Goal: Contribute content: Add original content to the website for others to see

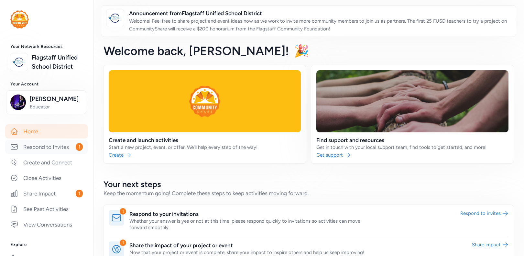
click at [62, 154] on link "Respond to Invites 1" at bounding box center [46, 147] width 83 height 14
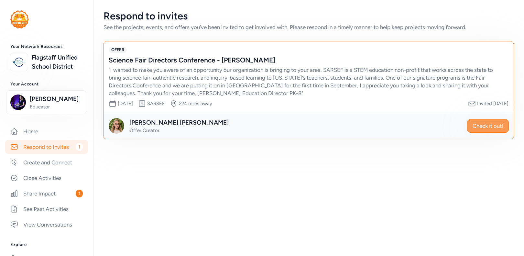
click at [485, 121] on button "Check it out!" at bounding box center [488, 126] width 42 height 14
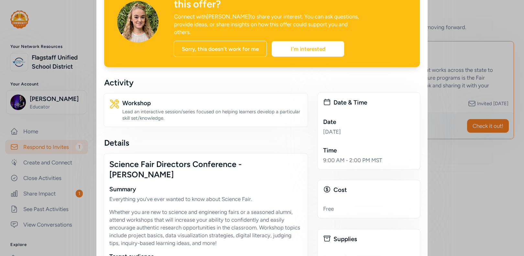
scroll to position [39, 0]
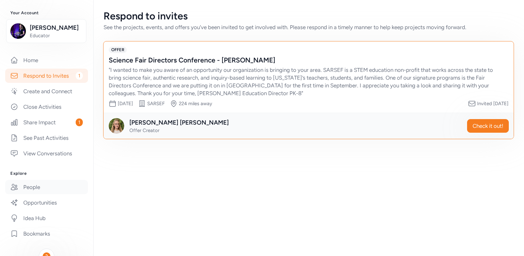
scroll to position [105, 0]
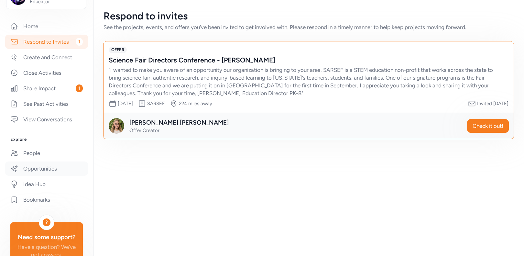
click at [47, 176] on link "Opportunities" at bounding box center [46, 169] width 83 height 14
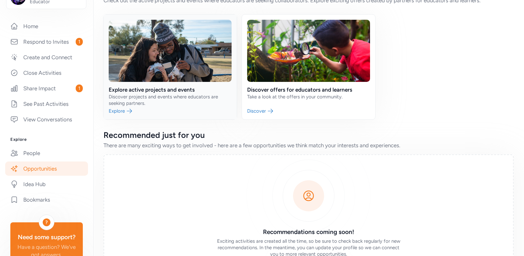
scroll to position [75, 0]
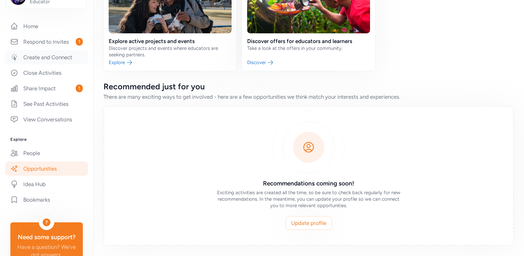
click at [47, 64] on link "Create and Connect" at bounding box center [46, 57] width 83 height 14
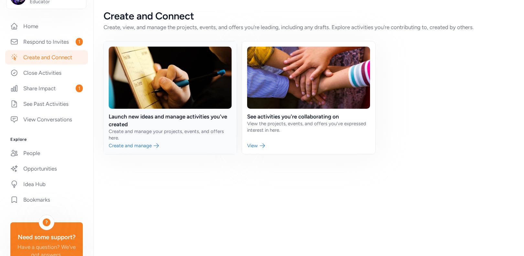
click at [150, 145] on link at bounding box center [170, 97] width 133 height 113
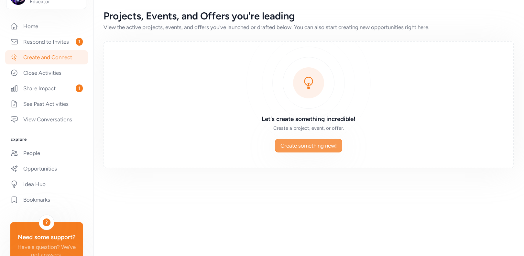
click at [289, 147] on span "Create something new!" at bounding box center [309, 146] width 56 height 8
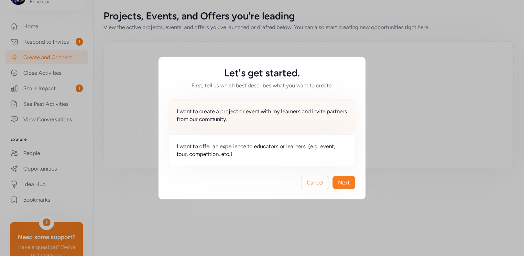
click at [247, 121] on span "I want to create a project or event with my learners and invite partners from o…" at bounding box center [262, 115] width 171 height 16
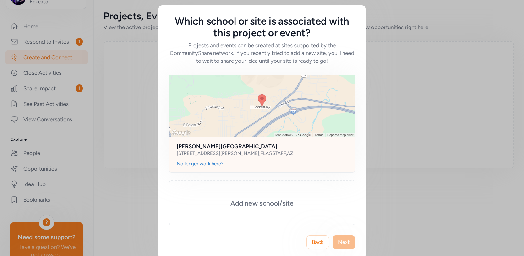
click at [324, 128] on div at bounding box center [262, 106] width 186 height 62
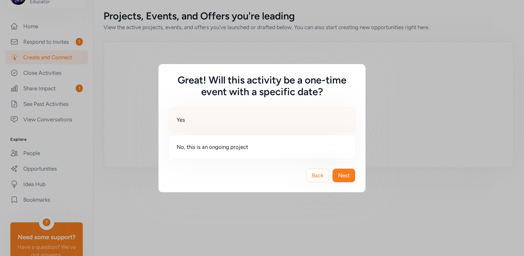
click at [266, 129] on div "Yes" at bounding box center [262, 120] width 187 height 24
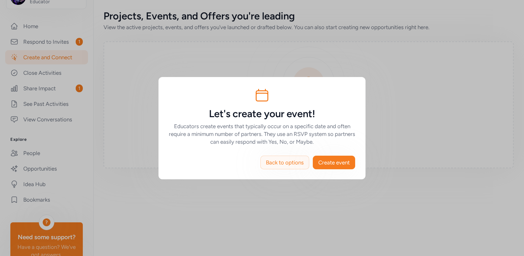
click at [284, 159] on span "Back to options" at bounding box center [285, 163] width 38 height 8
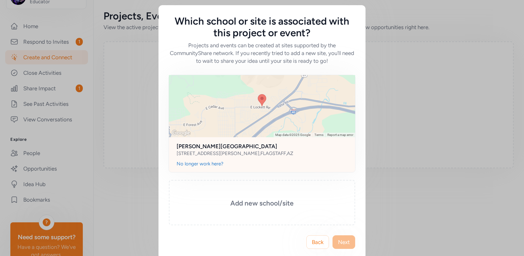
click at [274, 132] on div at bounding box center [262, 106] width 186 height 62
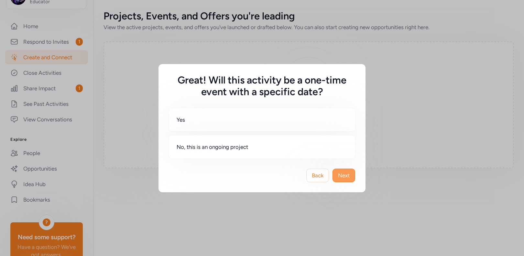
click at [341, 176] on span "Next" at bounding box center [344, 176] width 12 height 8
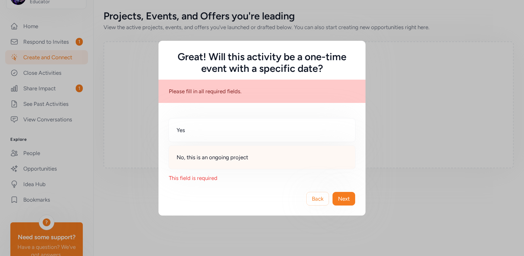
click at [266, 162] on div "No, this is an ongoing project" at bounding box center [262, 157] width 187 height 24
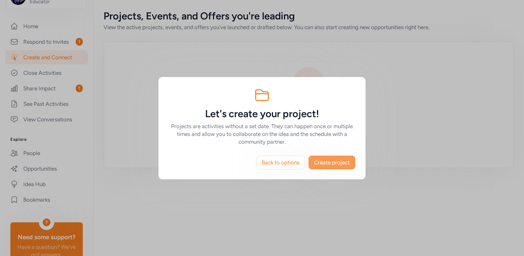
click at [319, 164] on span "Create project" at bounding box center [332, 163] width 36 height 8
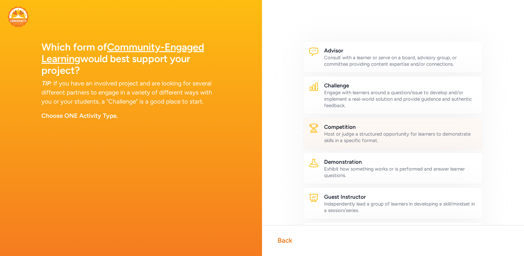
click at [330, 145] on div "Competition Host or judge a structured opportunity for learners to demonstrate …" at bounding box center [393, 133] width 180 height 32
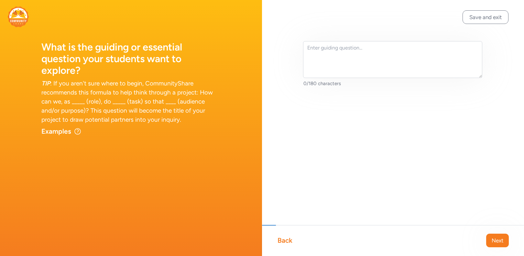
click at [291, 238] on div "Back" at bounding box center [285, 240] width 15 height 9
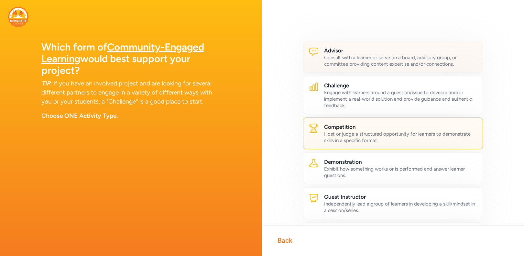
click at [351, 69] on div "Advisor Consult with a learner or serve on a board, advisory group, or committe…" at bounding box center [393, 57] width 180 height 32
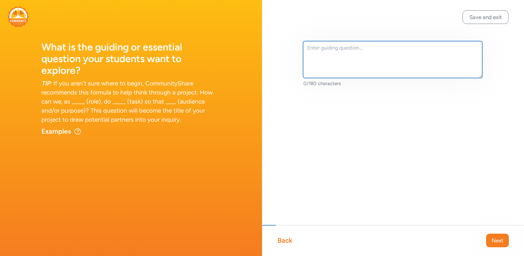
click at [345, 55] on textarea at bounding box center [392, 59] width 179 height 37
paste textarea "How do drones help people in our community?"
type textarea "How do drones help people in our community?"
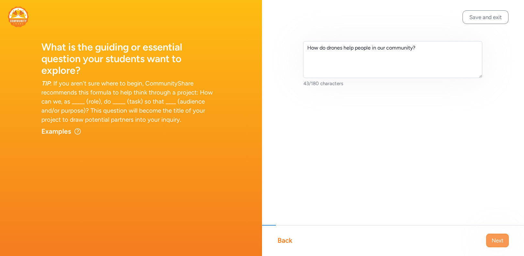
click at [492, 243] on span "Next" at bounding box center [498, 241] width 12 height 8
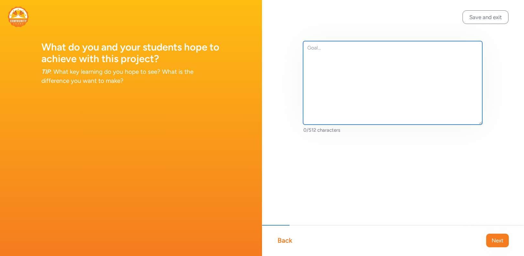
click at [333, 90] on textarea at bounding box center [392, 83] width 179 height 84
paste textarea "Our goal is to invite a local community member who uses drones in their work to…"
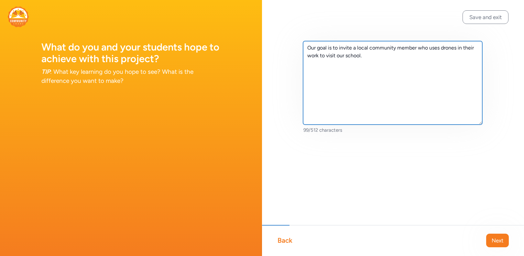
paste textarea "This visit will help our students: Understand a real-world application of scien…"
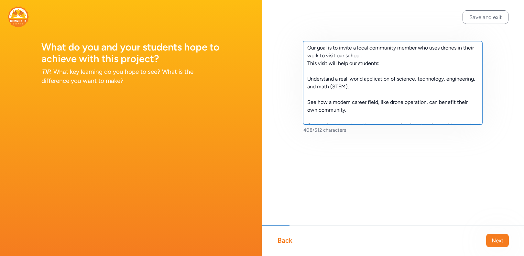
drag, startPoint x: 352, startPoint y: 89, endPoint x: 319, endPoint y: 77, distance: 34.9
click at [319, 77] on textarea "Our goal is to invite a local community member who uses drones in their work to…" at bounding box center [392, 83] width 179 height 84
type textarea "Our goal is to invite a local community member who uses drones in their work to…"
click at [339, 96] on textarea "Our goal is to invite a local community member who uses drones in their work to…" at bounding box center [392, 83] width 179 height 84
click at [364, 55] on textarea "Our goal is to invite a local community member who uses drones in their work to…" at bounding box center [392, 83] width 179 height 84
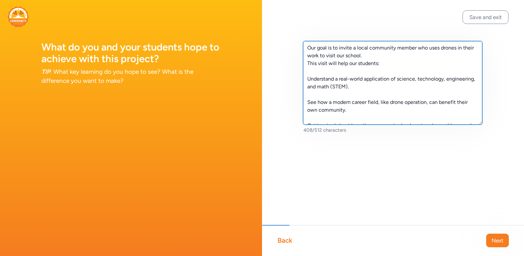
click at [363, 55] on textarea "Our goal is to invite a local community member who uses drones in their work to…" at bounding box center [392, 83] width 179 height 84
